Goal: Check status

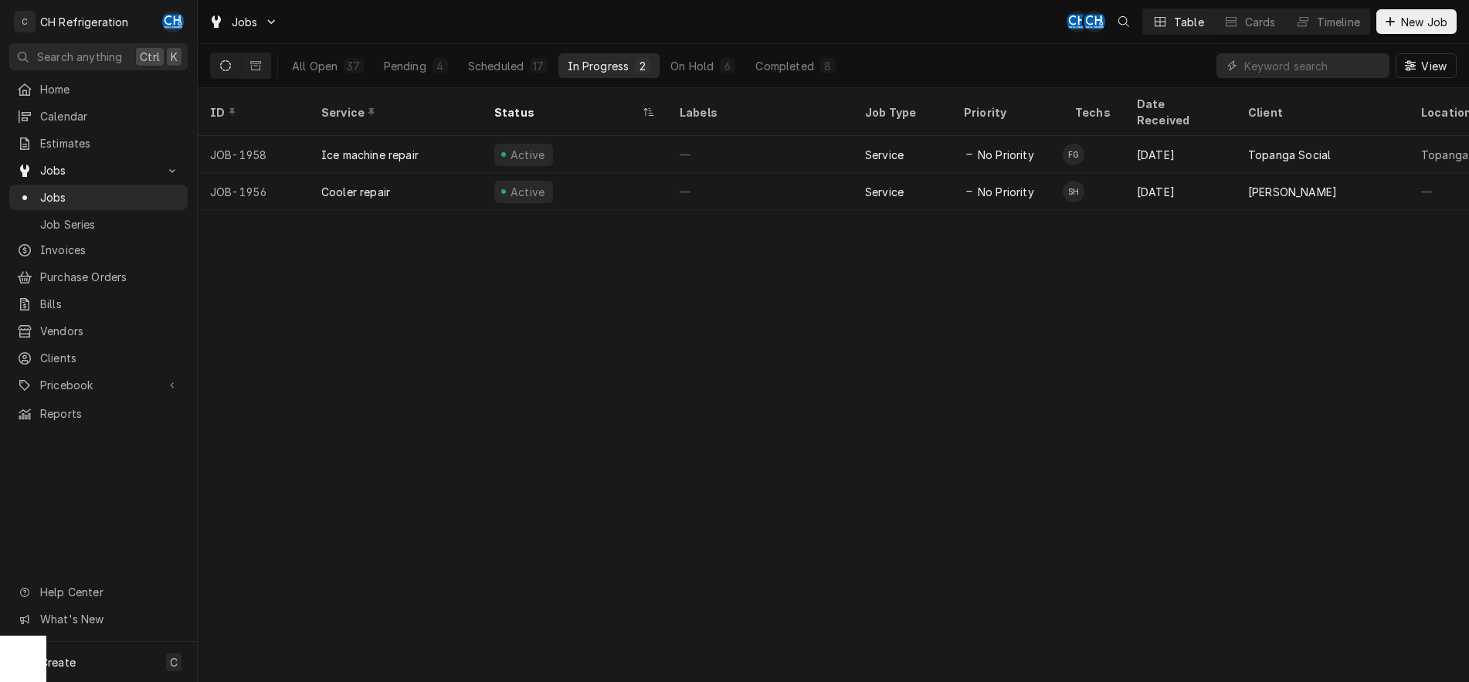
click at [385, 68] on div "Pending" at bounding box center [405, 66] width 42 height 16
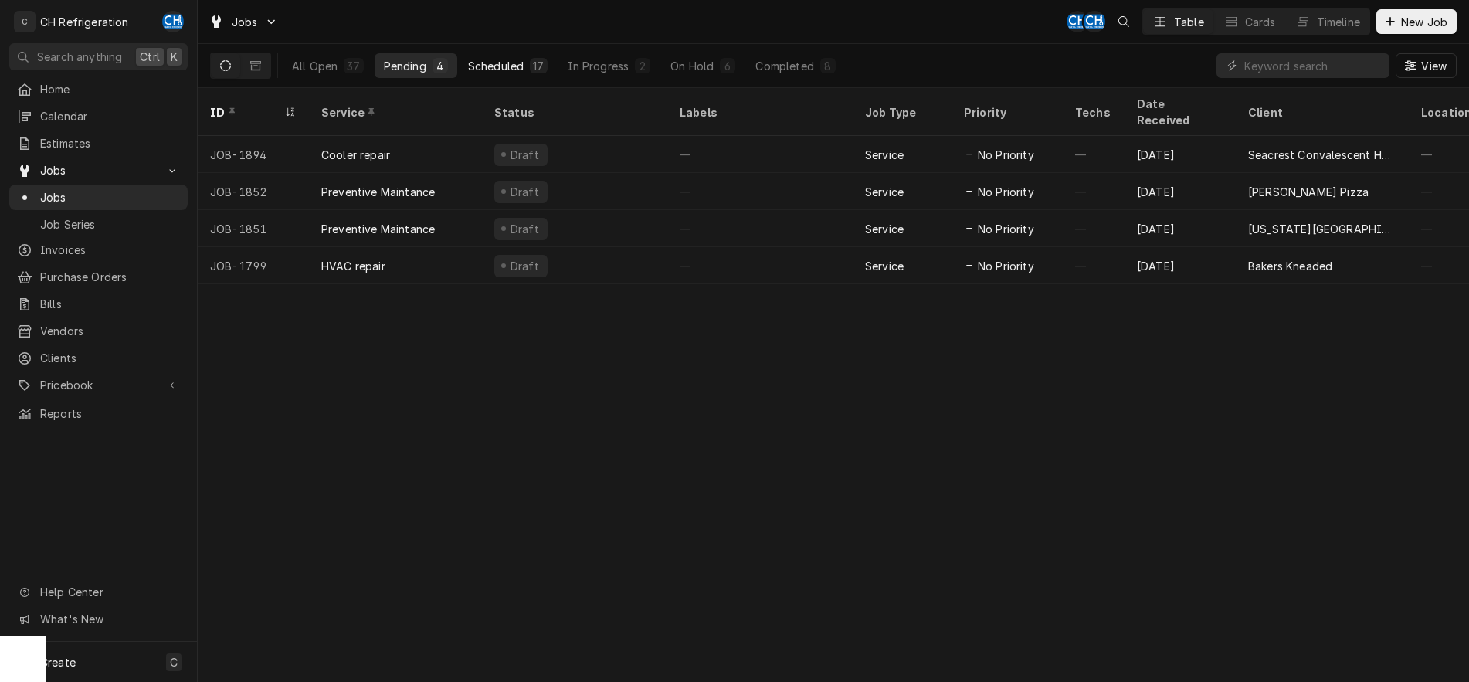
click at [503, 66] on div "Scheduled" at bounding box center [496, 66] width 56 height 16
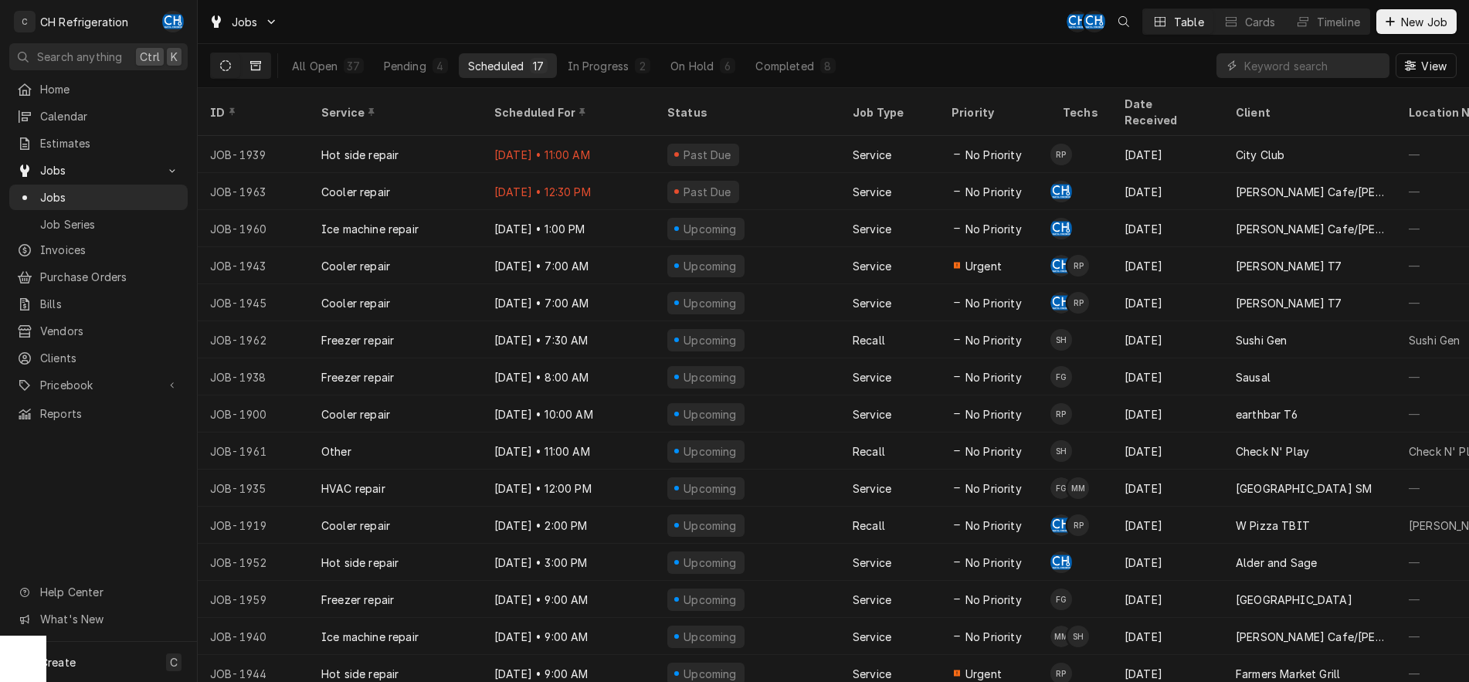
click at [256, 62] on icon "Dynamic Content Wrapper" at bounding box center [255, 65] width 11 height 9
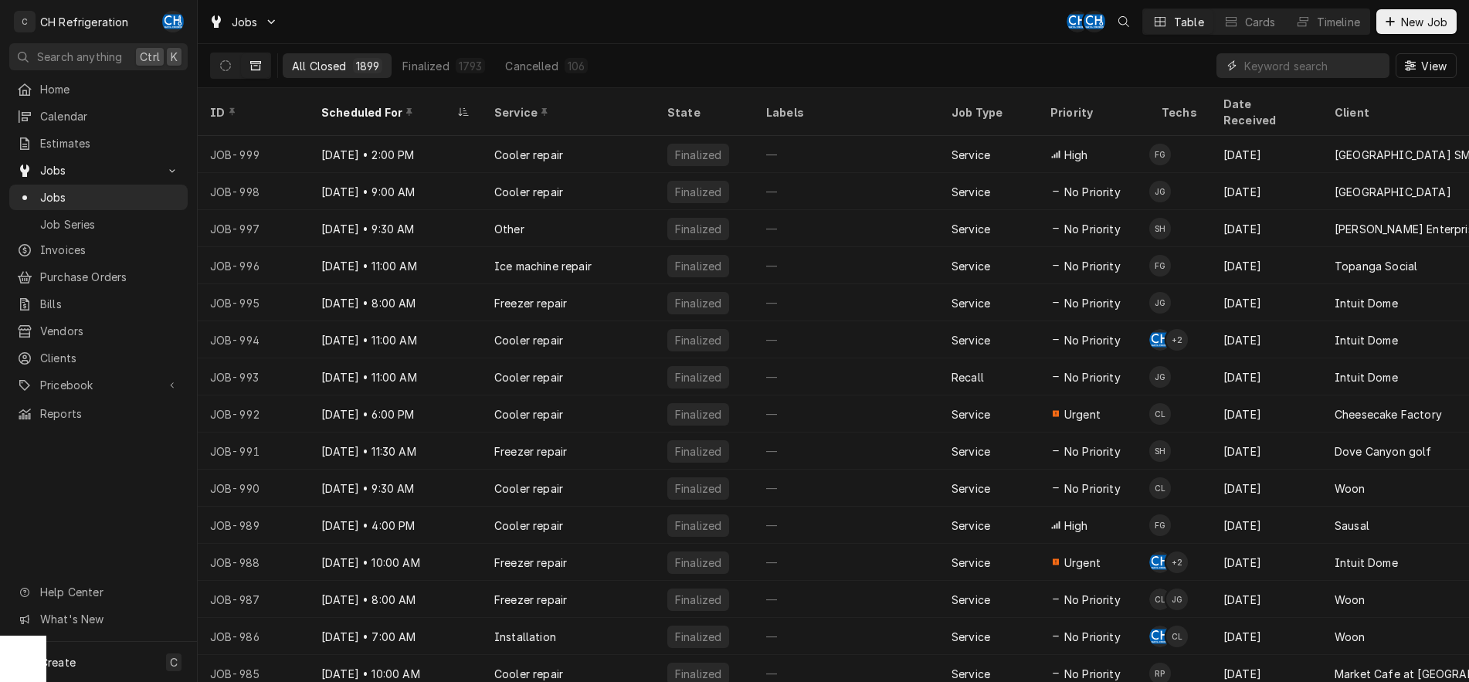
click at [1309, 66] on input "Dynamic Content Wrapper" at bounding box center [1312, 65] width 137 height 25
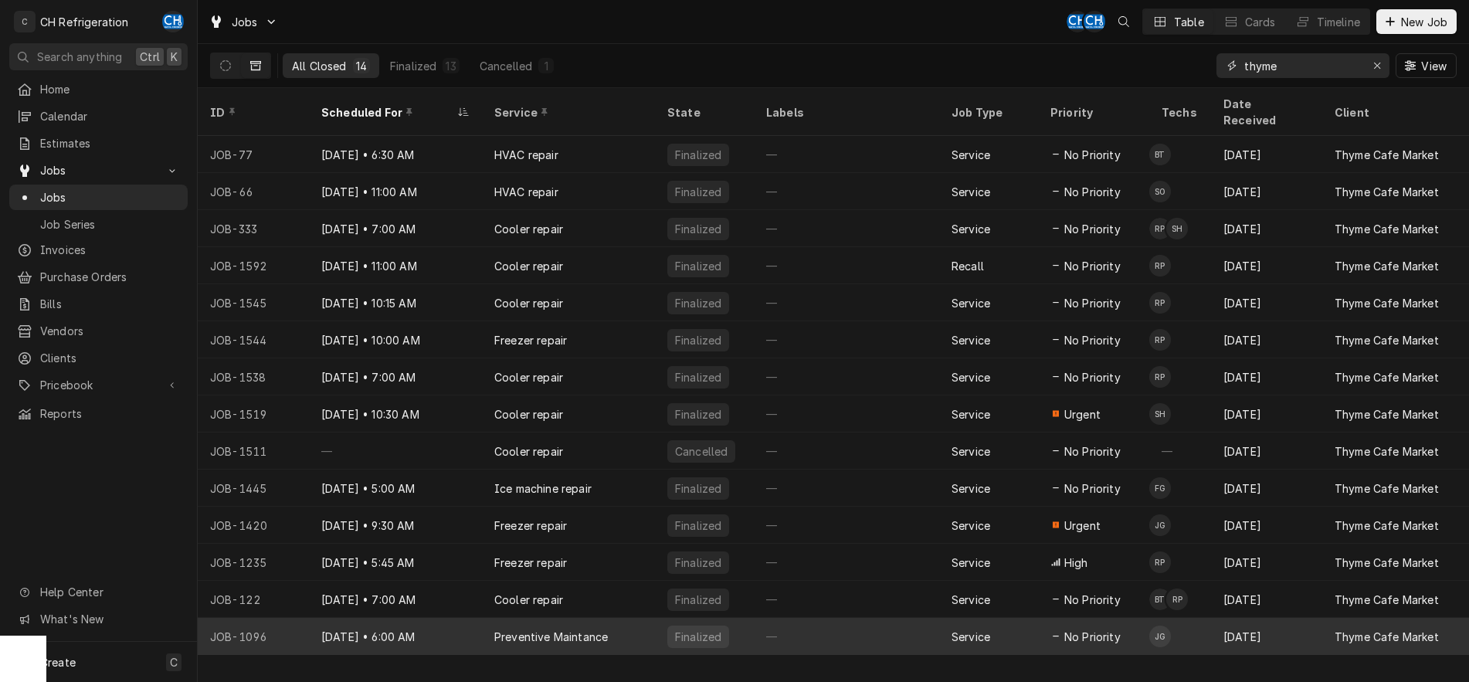
type input "thyme"
click at [637, 618] on div "Preventive Maintance" at bounding box center [568, 636] width 173 height 37
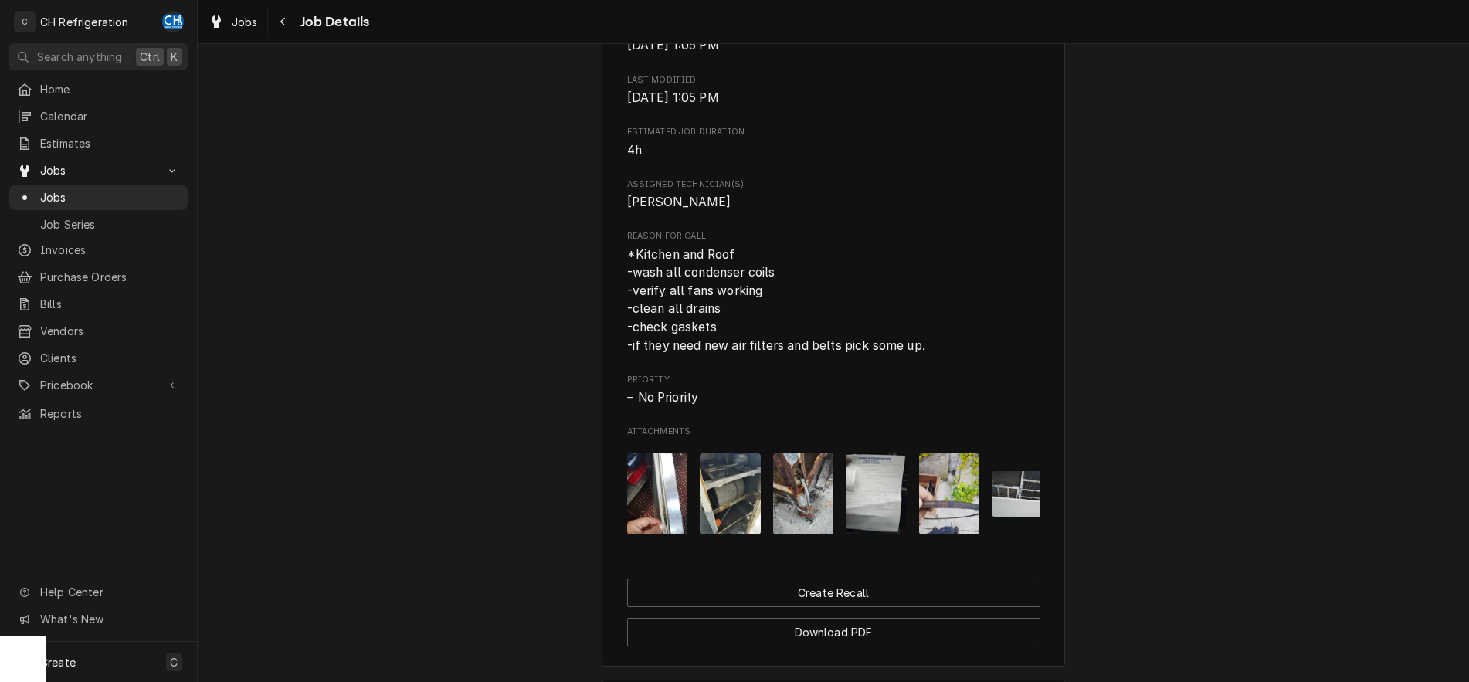
scroll to position [786, 0]
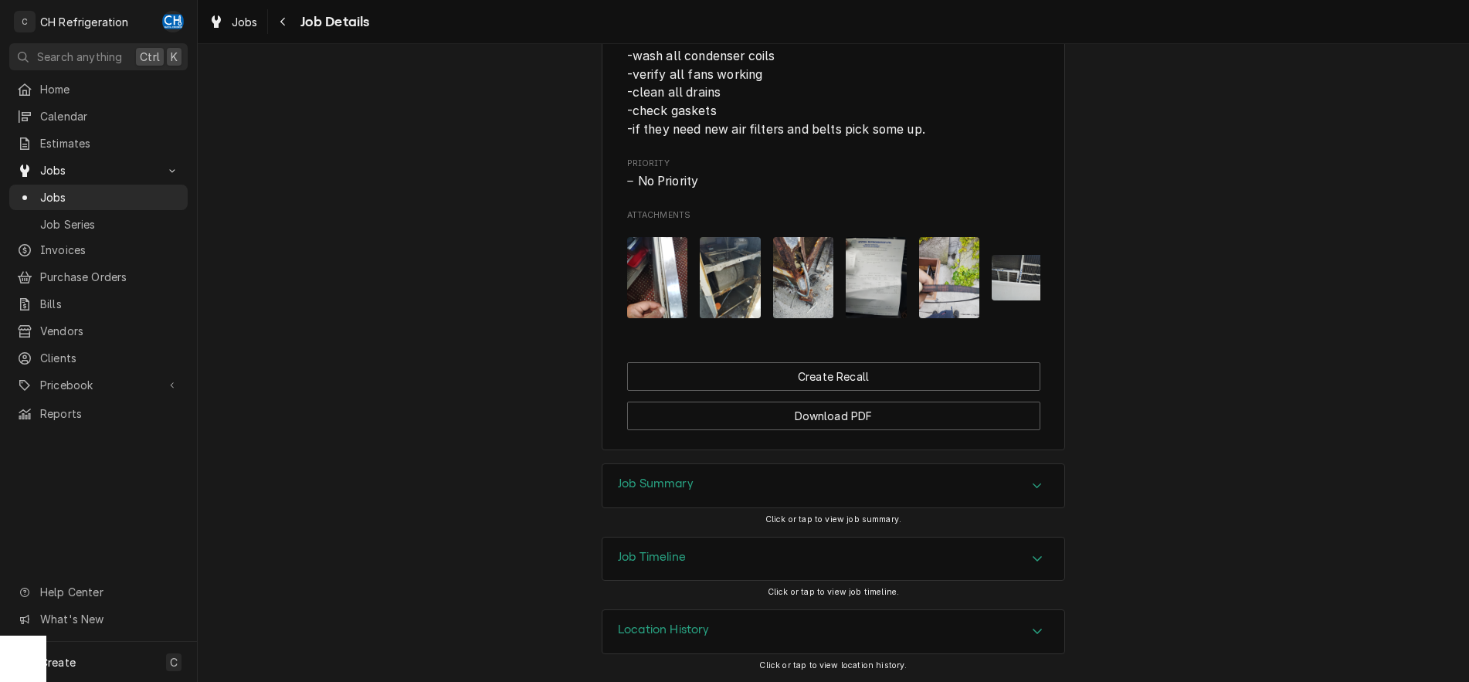
click at [1036, 475] on div "Job Summary" at bounding box center [833, 485] width 462 height 43
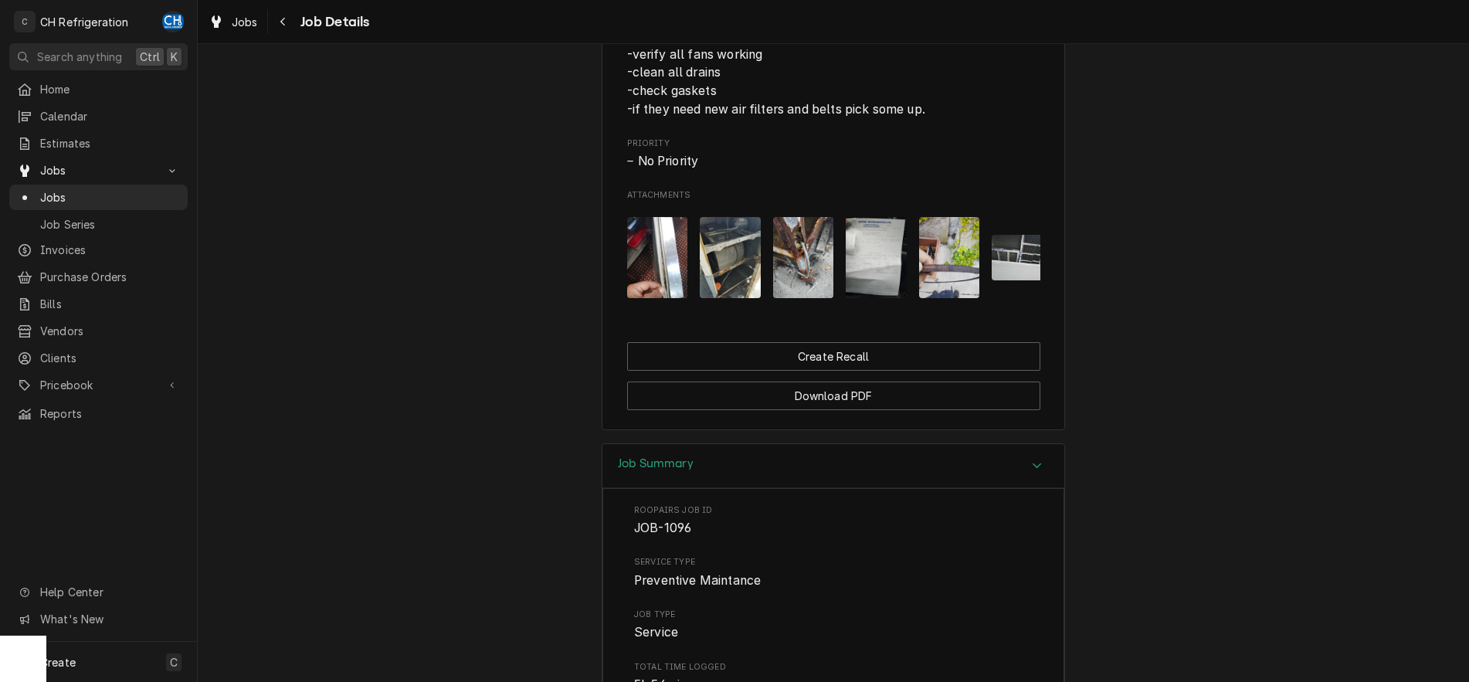
scroll to position [158, 0]
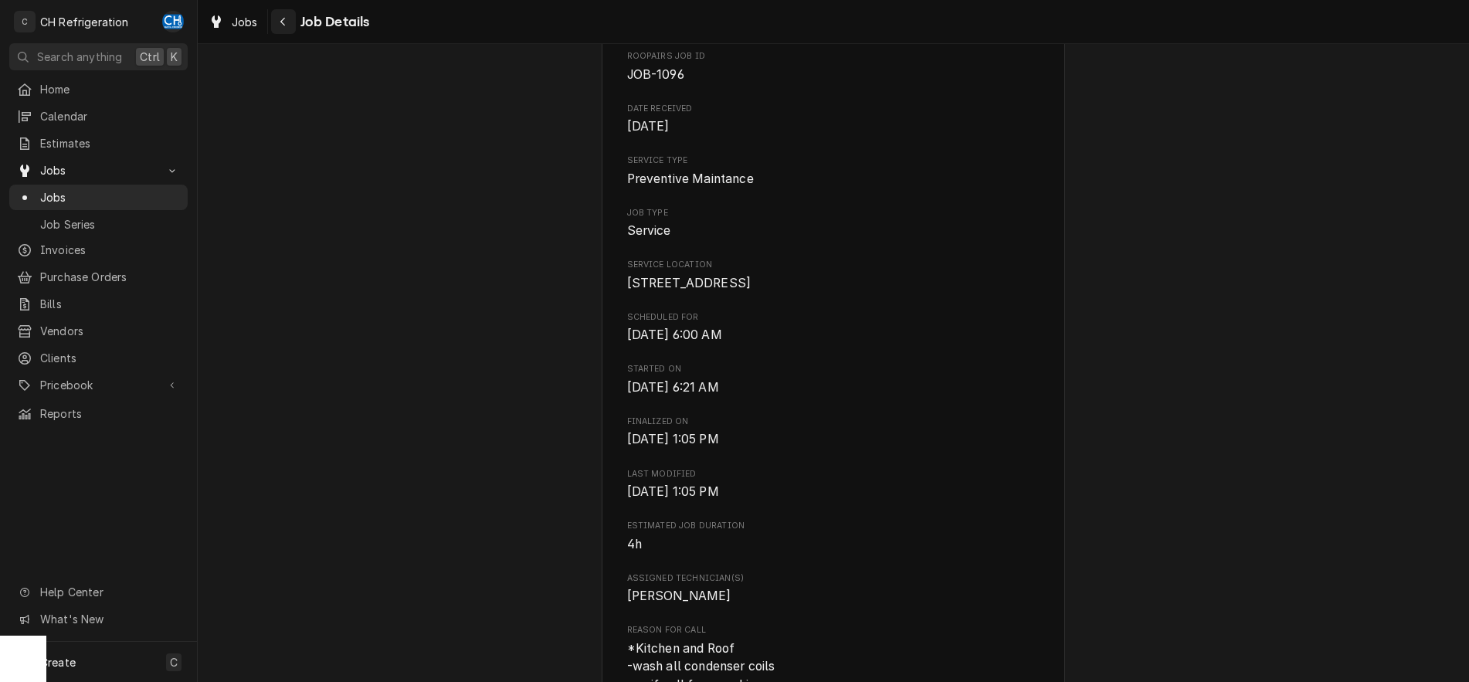
click at [282, 21] on icon "Navigate back" at bounding box center [282, 22] width 5 height 8
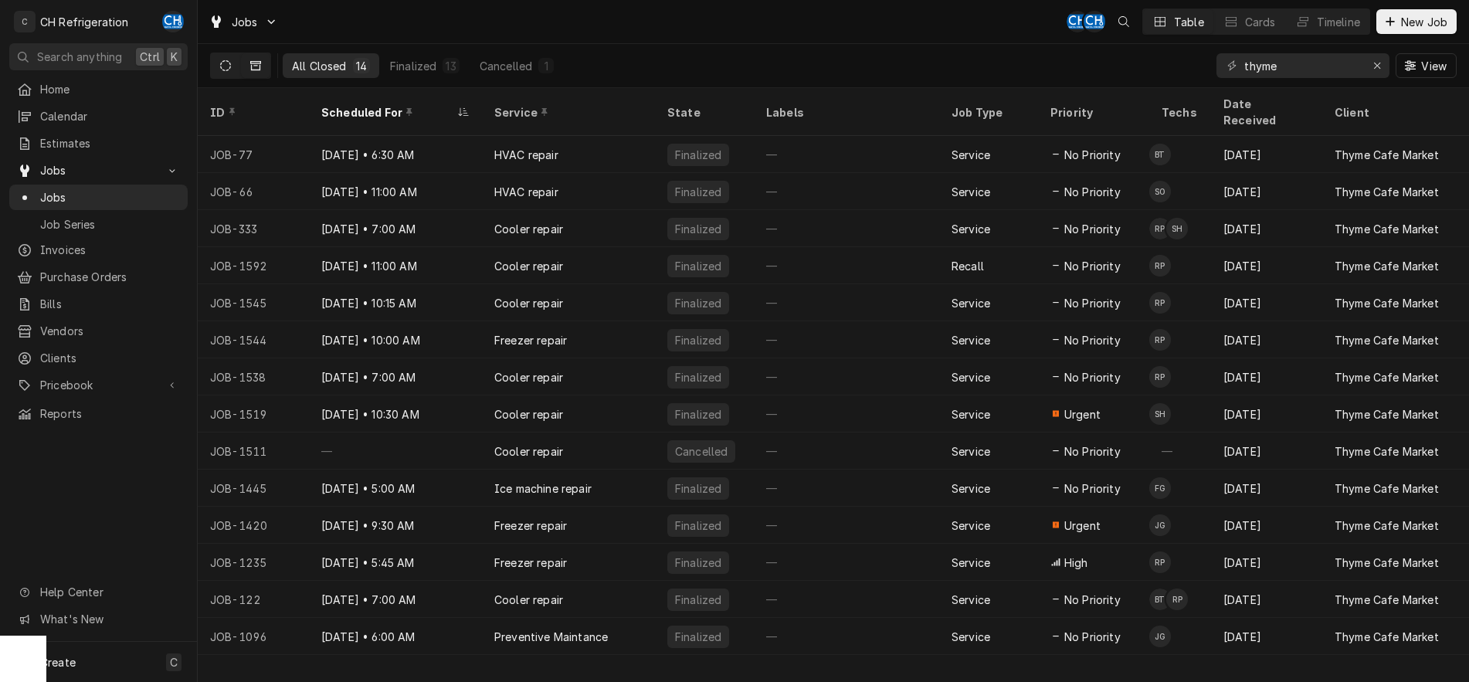
click at [217, 57] on button "Dynamic Content Wrapper" at bounding box center [225, 65] width 29 height 25
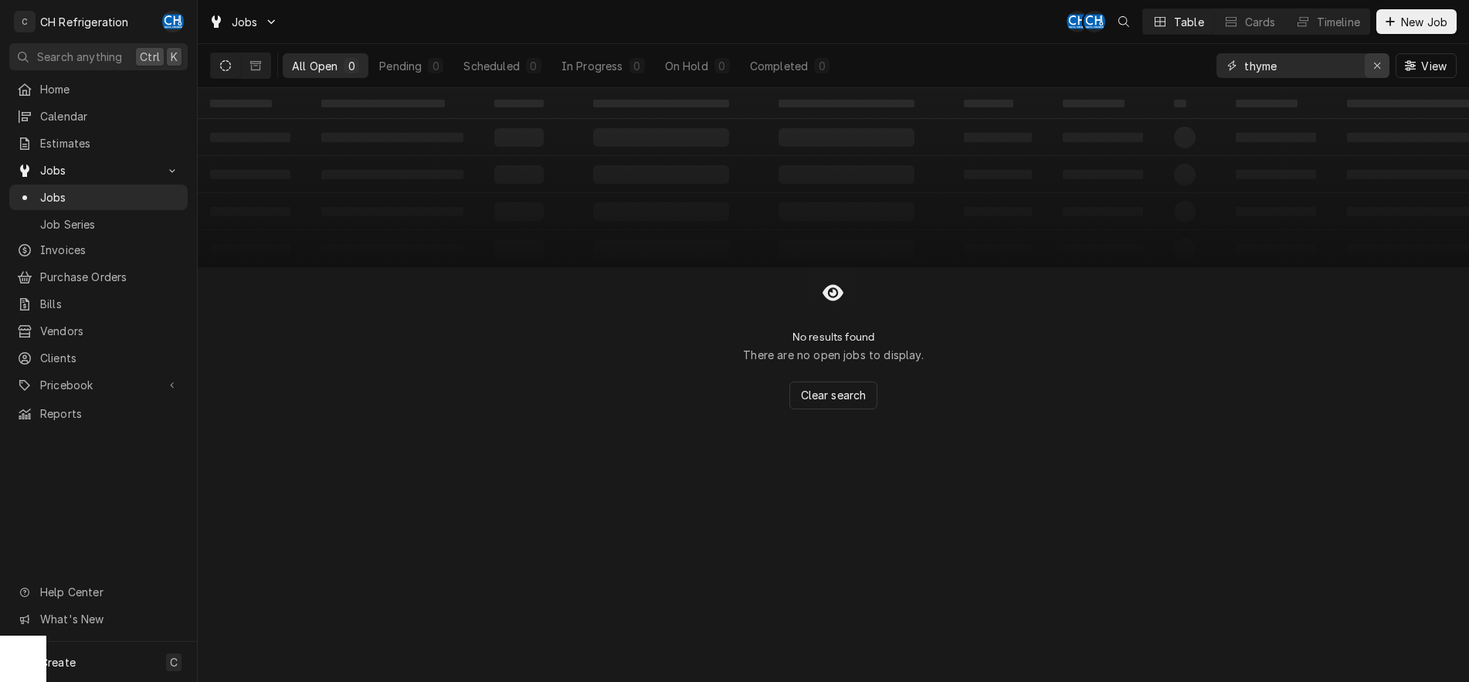
click at [1378, 60] on icon "Erase input" at bounding box center [1377, 65] width 8 height 11
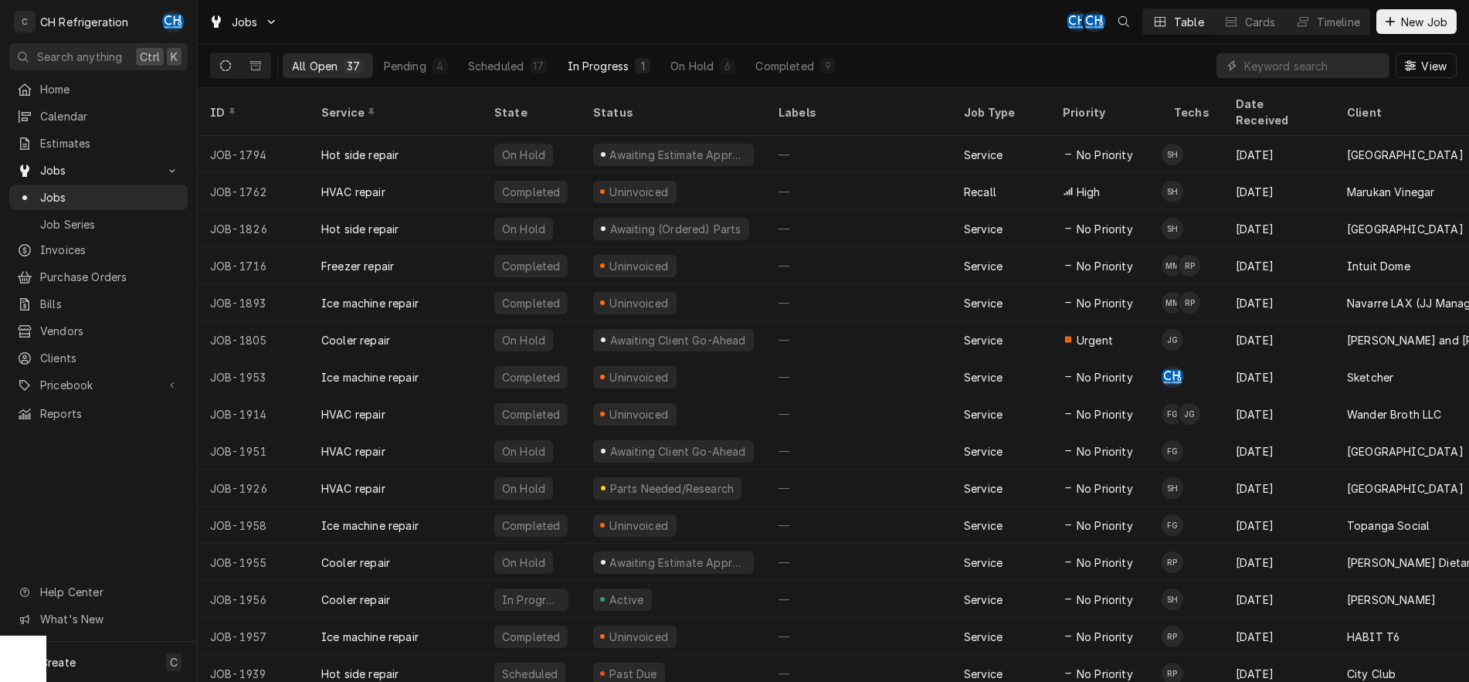
click at [578, 63] on div "In Progress" at bounding box center [599, 66] width 62 height 16
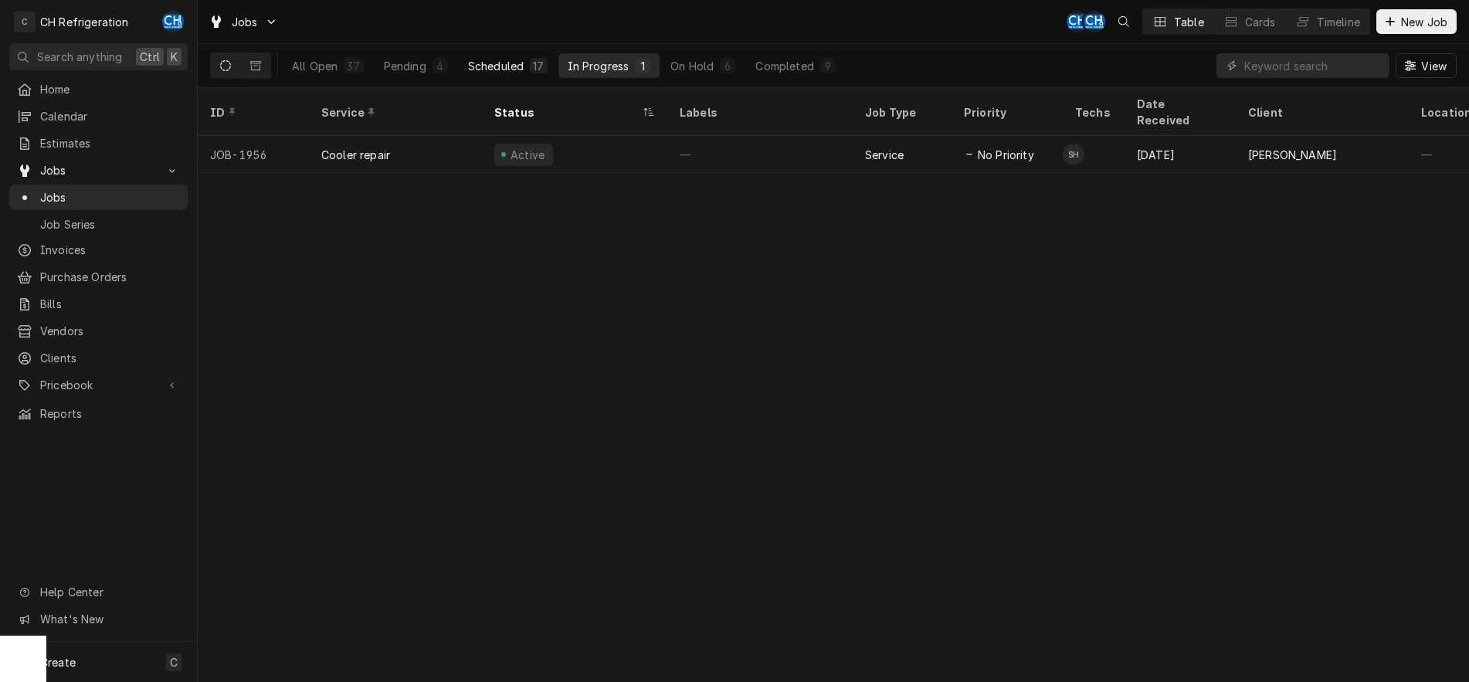
click at [508, 60] on div "Scheduled" at bounding box center [496, 66] width 56 height 16
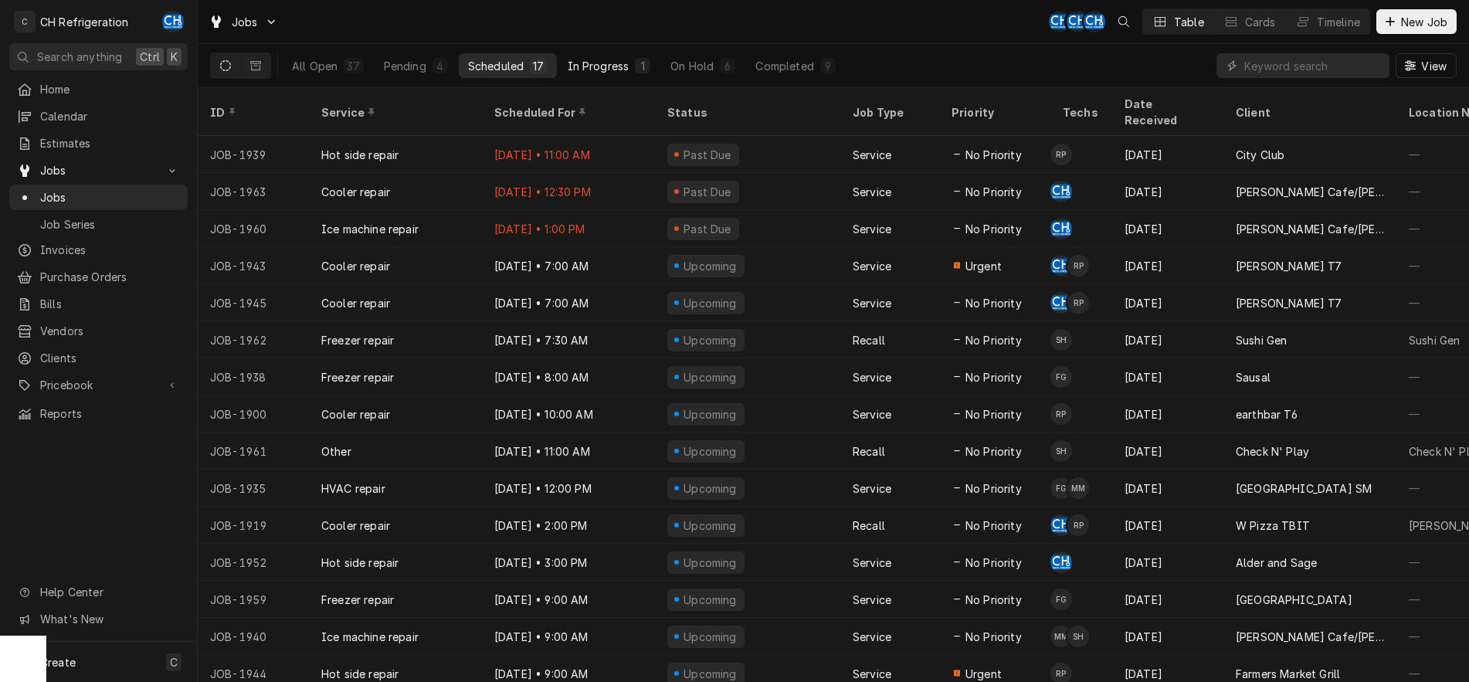
click at [600, 56] on button "In Progress 1" at bounding box center [609, 65] width 102 height 25
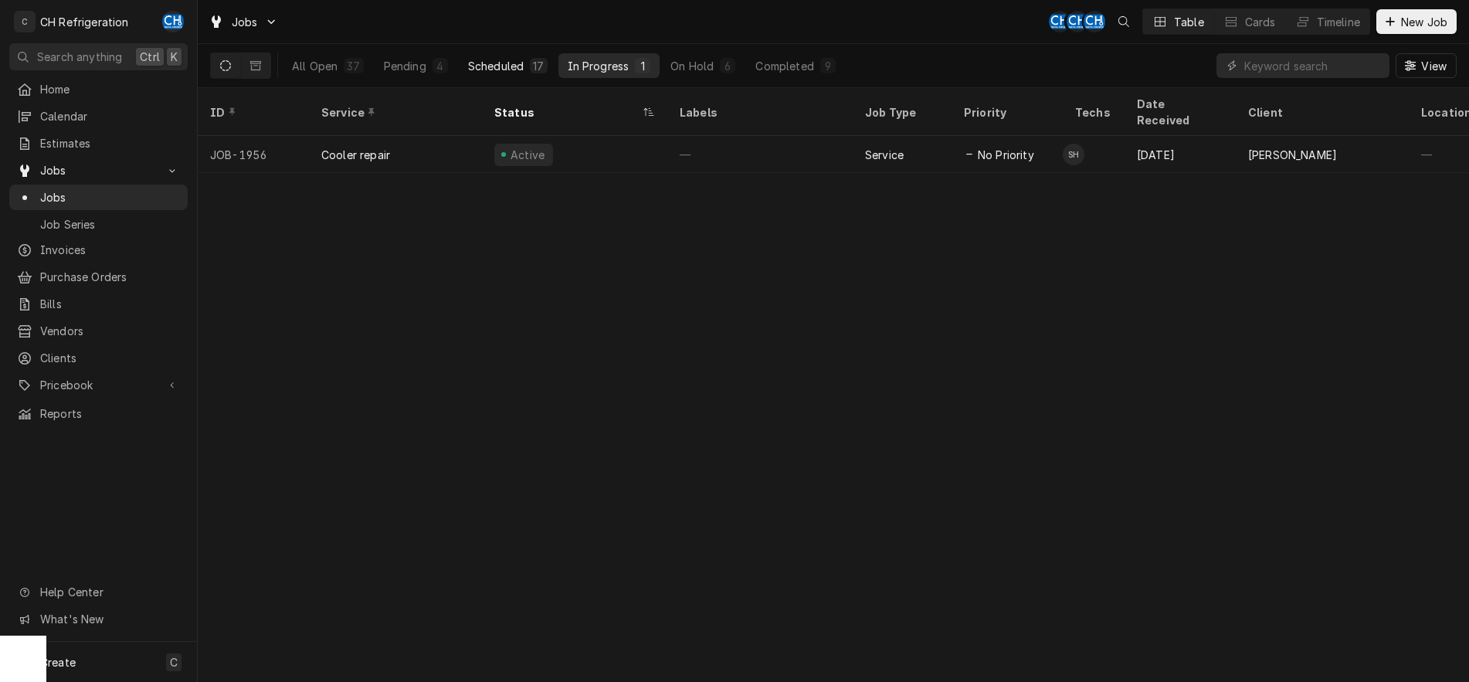
click at [502, 67] on div "Scheduled" at bounding box center [496, 66] width 56 height 16
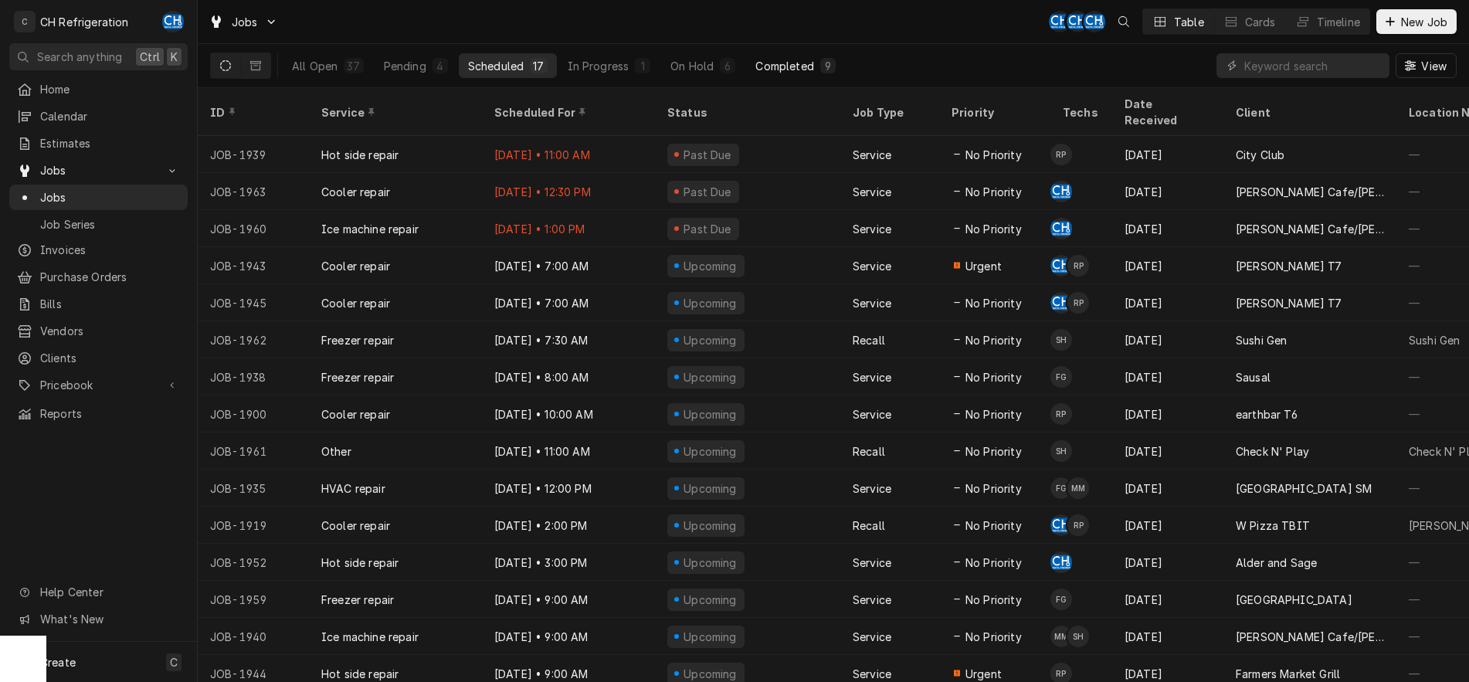
click at [781, 67] on div "Completed" at bounding box center [784, 66] width 58 height 16
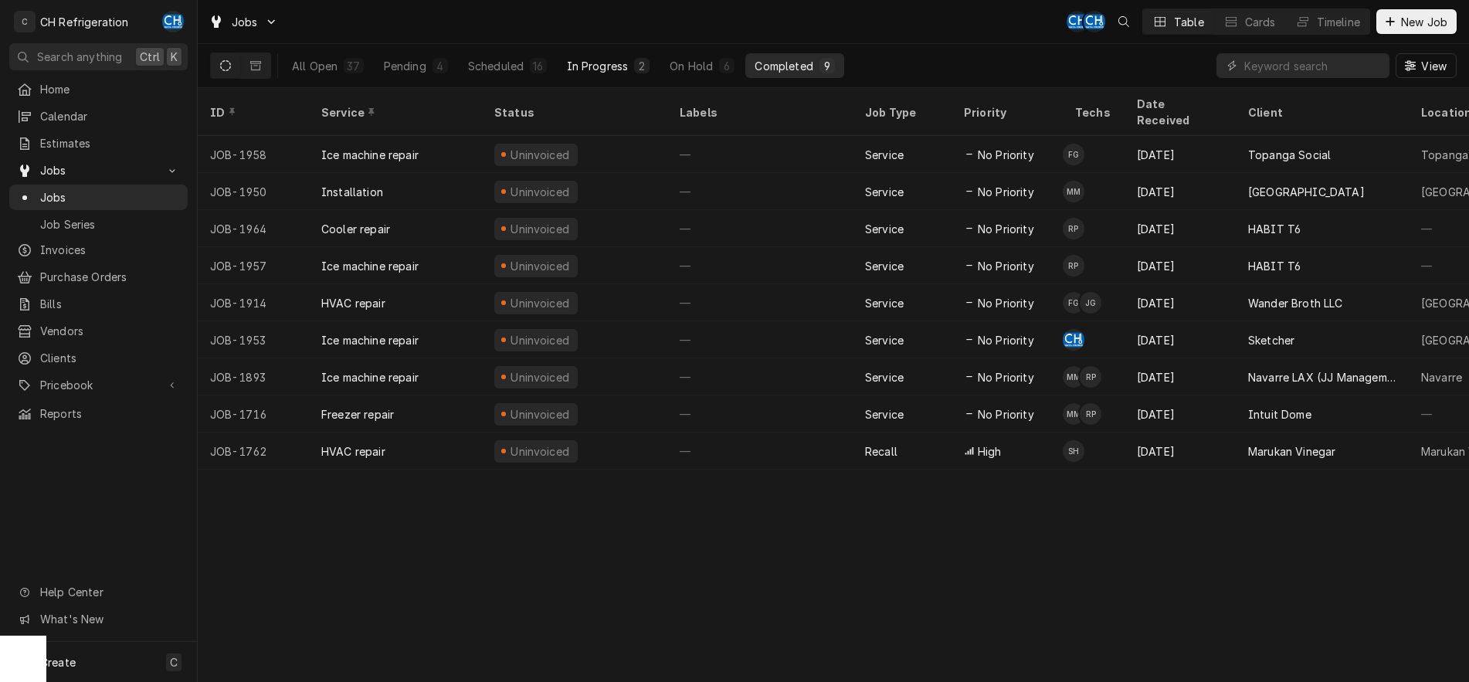
click at [586, 77] on button "In Progress 2" at bounding box center [609, 65] width 102 height 25
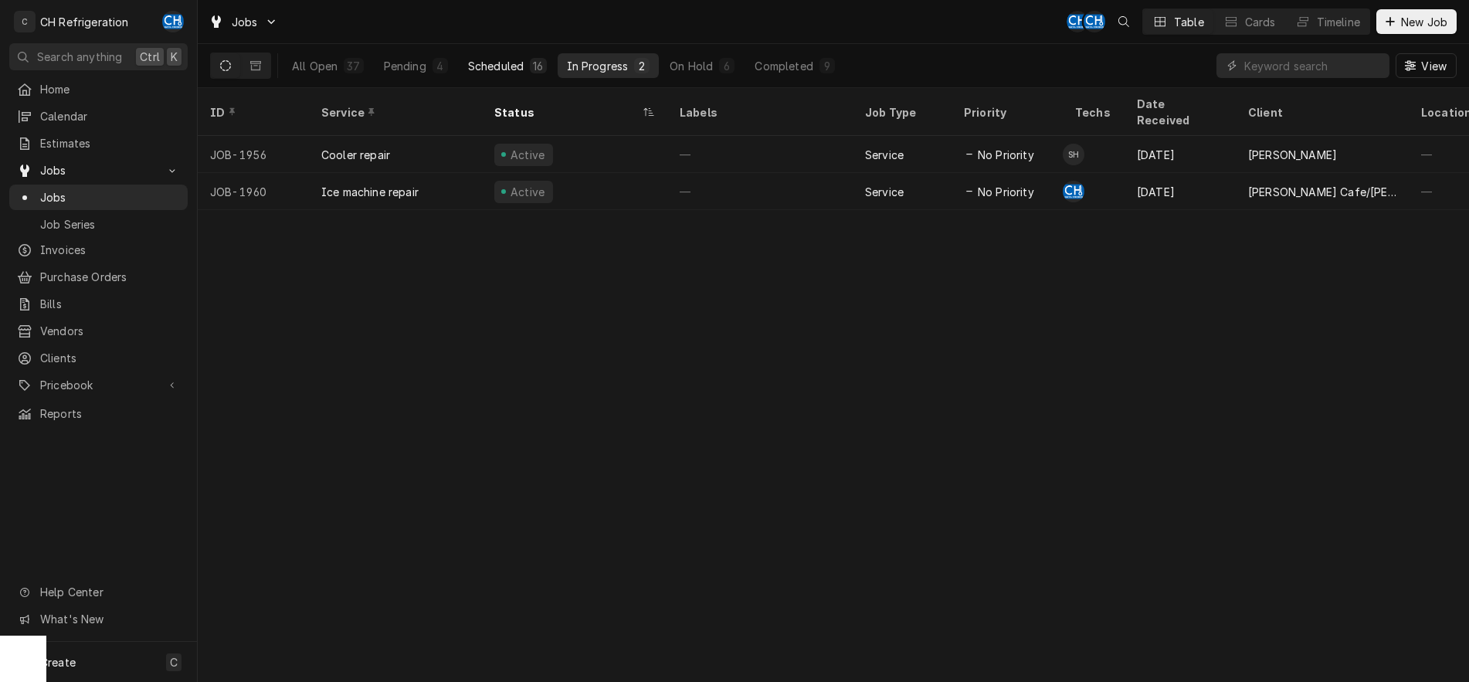
click at [516, 73] on button "Scheduled 16" at bounding box center [507, 65] width 97 height 25
